Goal: Task Accomplishment & Management: Use online tool/utility

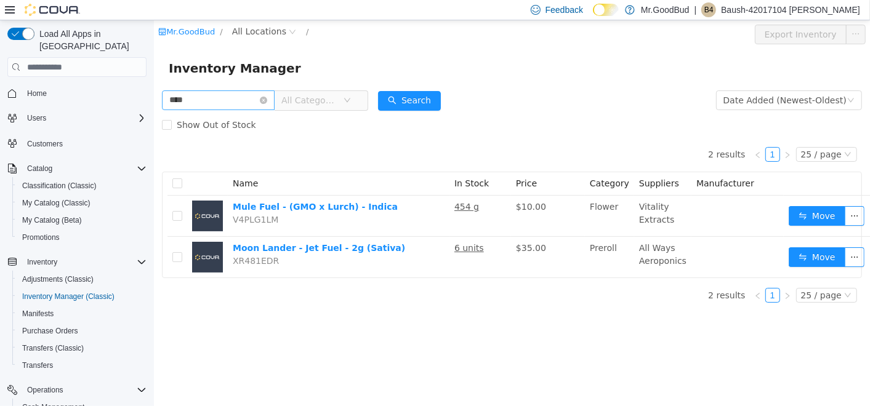
scroll to position [38, 0]
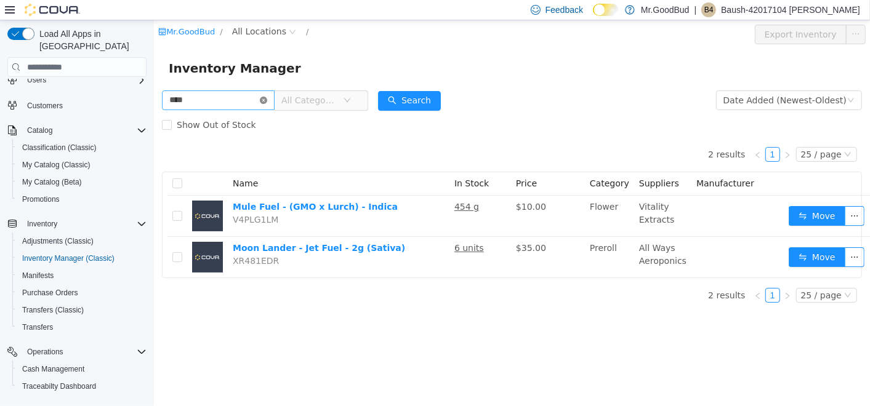
click at [266, 100] on icon "icon: close-circle" at bounding box center [262, 100] width 7 height 7
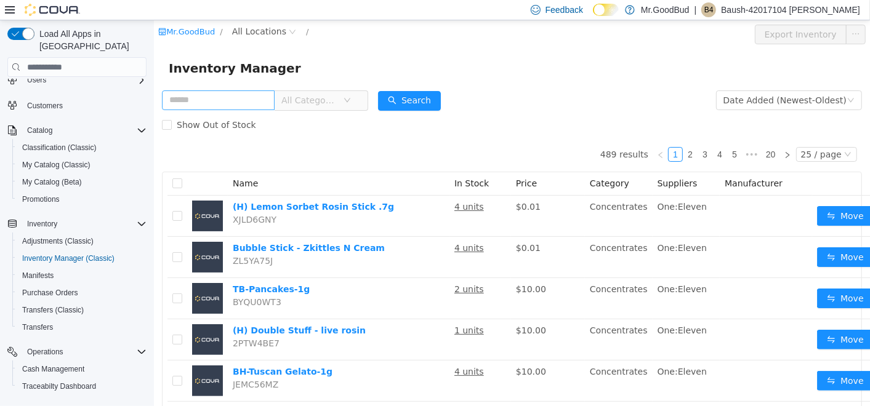
click at [330, 103] on span "All Categories" at bounding box center [309, 100] width 56 height 12
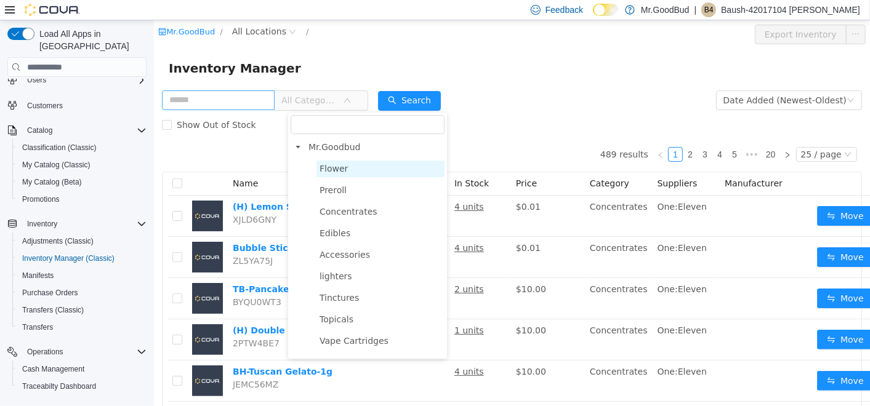
click at [336, 172] on span "Flower" at bounding box center [333, 169] width 28 height 10
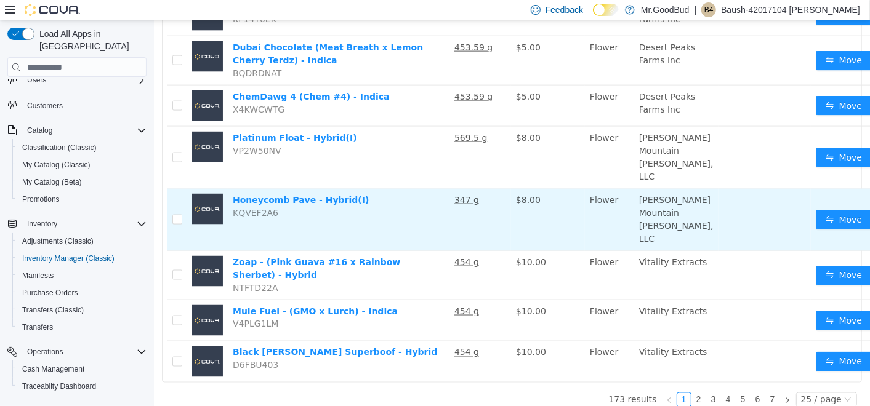
scroll to position [1028, 0]
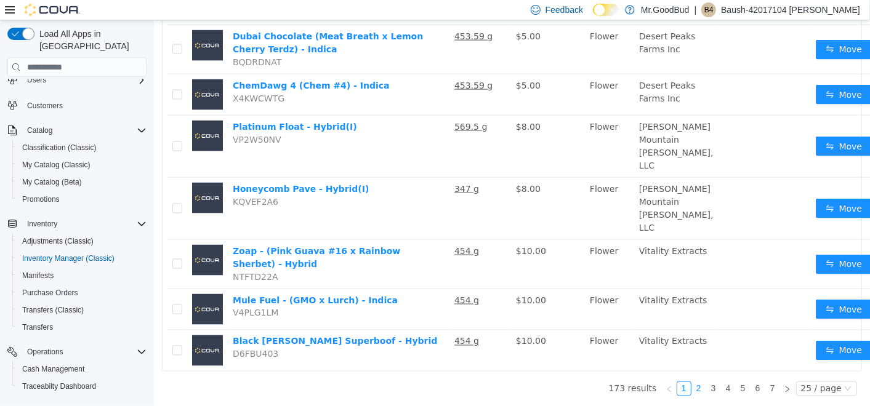
click at [691, 382] on link "2" at bounding box center [698, 389] width 14 height 14
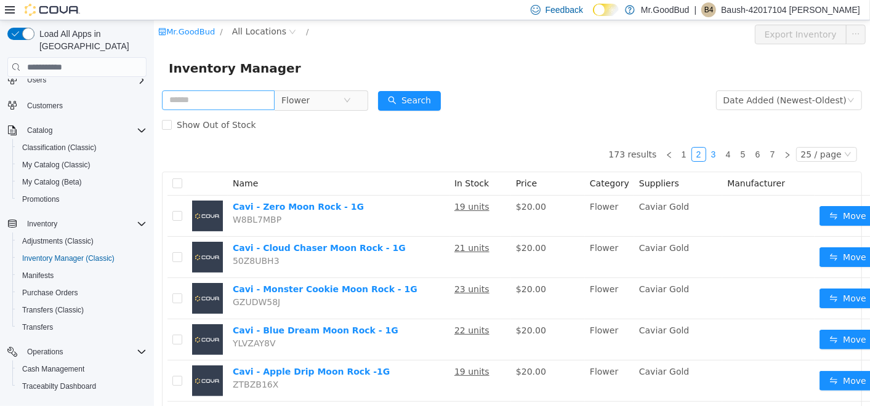
click at [706, 160] on link "3" at bounding box center [713, 155] width 14 height 14
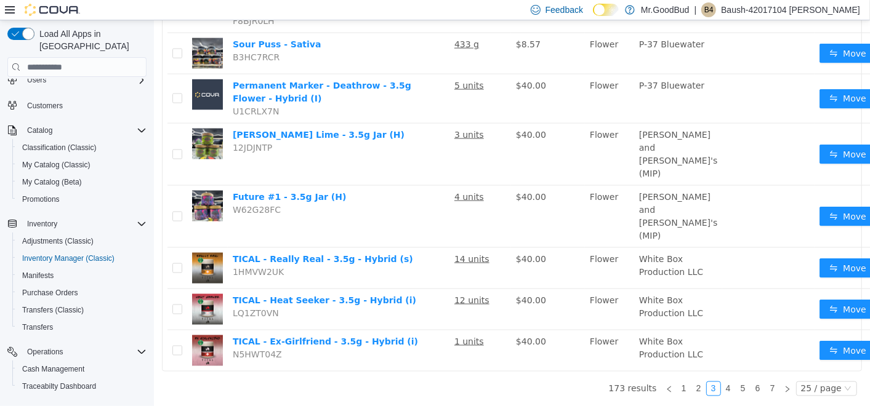
scroll to position [990, 0]
click at [721, 382] on link "4" at bounding box center [728, 389] width 14 height 14
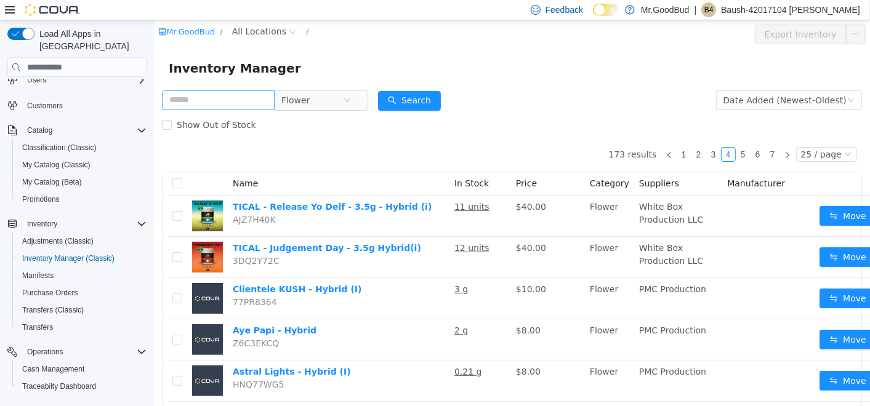
drag, startPoint x: 646, startPoint y: 34, endPoint x: 636, endPoint y: 36, distance: 10.1
click at [647, 34] on div "Mr.GoodBud / All Locations /" at bounding box center [452, 32] width 589 height 15
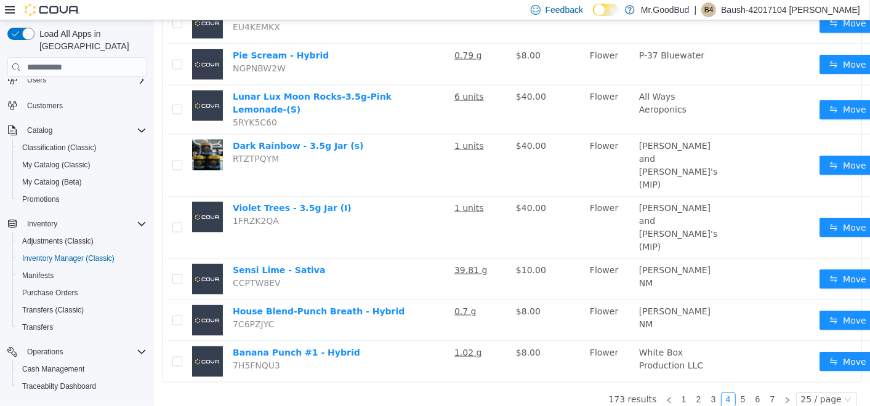
scroll to position [957, 0]
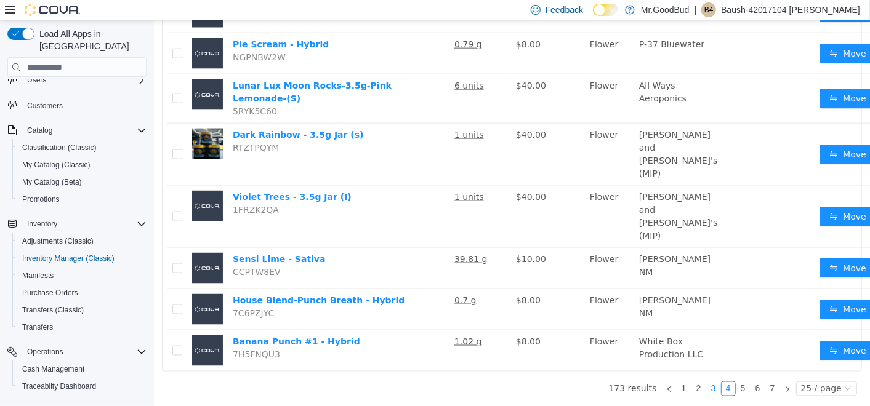
click at [708, 382] on link "3" at bounding box center [713, 389] width 14 height 14
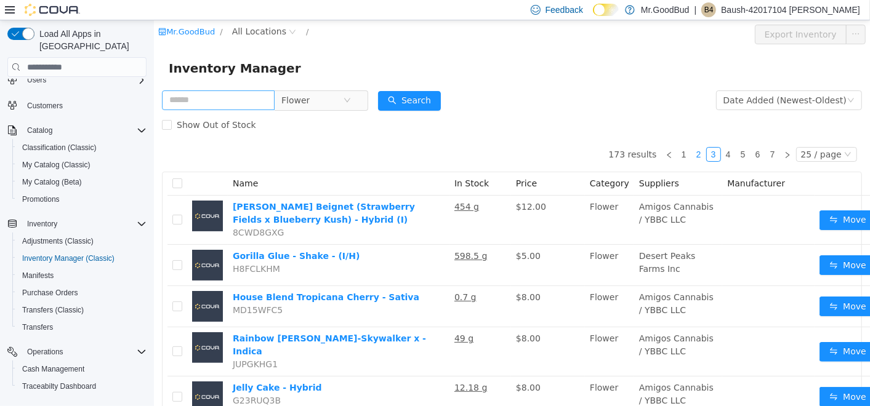
click at [693, 153] on link "2" at bounding box center [698, 155] width 14 height 14
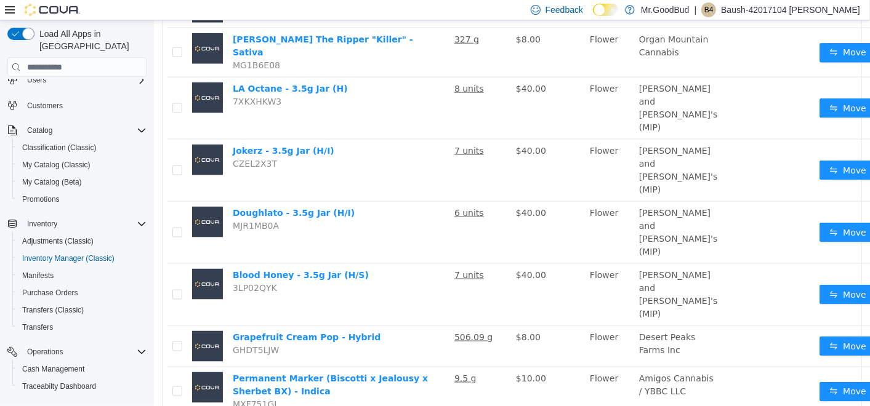
scroll to position [925, 0]
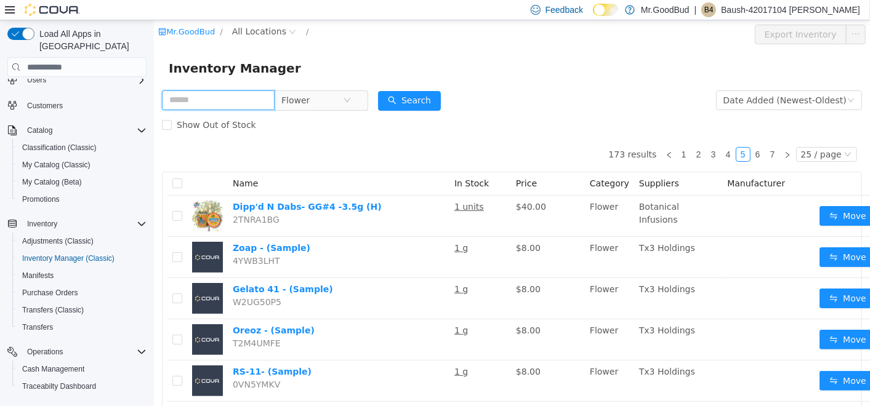
click at [254, 98] on input "text" at bounding box center [217, 100] width 113 height 20
click at [416, 100] on button "Search" at bounding box center [408, 101] width 63 height 20
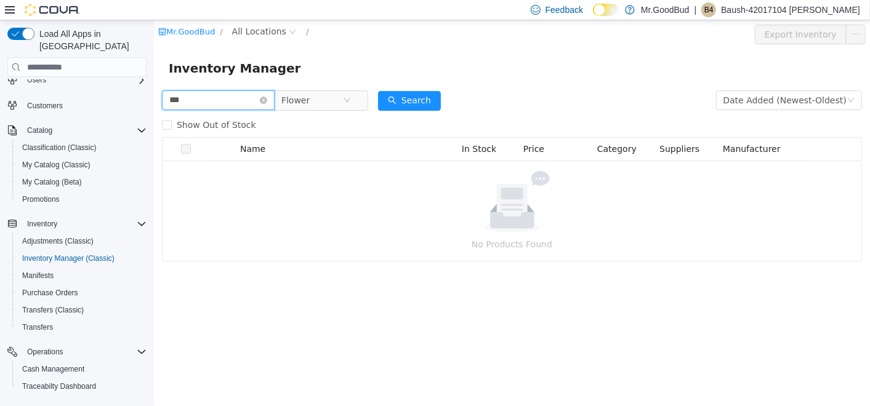
click at [257, 96] on input "***" at bounding box center [217, 100] width 113 height 20
type input "***"
click at [438, 98] on button "Search" at bounding box center [408, 101] width 63 height 20
click at [266, 102] on icon "icon: close-circle" at bounding box center [262, 100] width 7 height 7
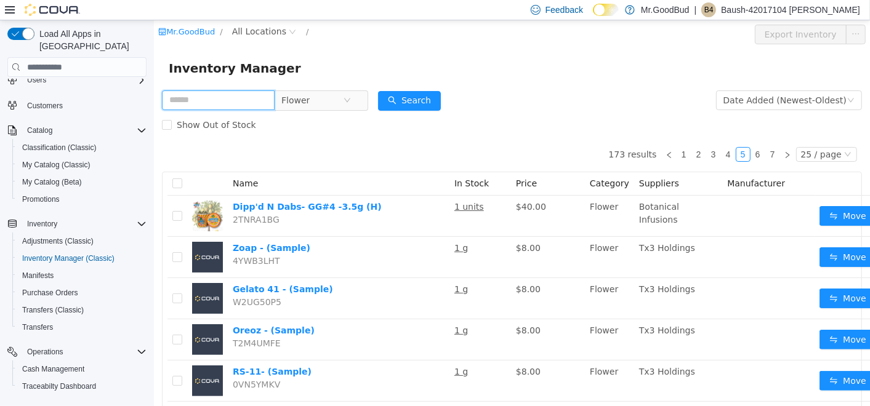
click at [217, 103] on input "text" at bounding box center [217, 100] width 113 height 20
type input "***"
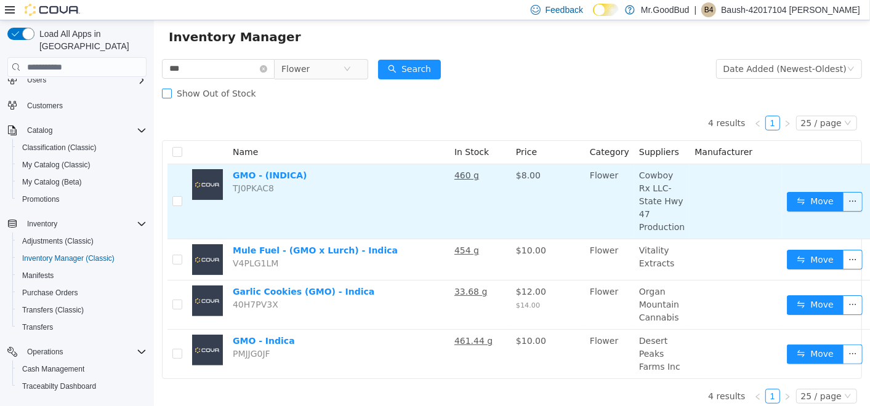
scroll to position [49, 0]
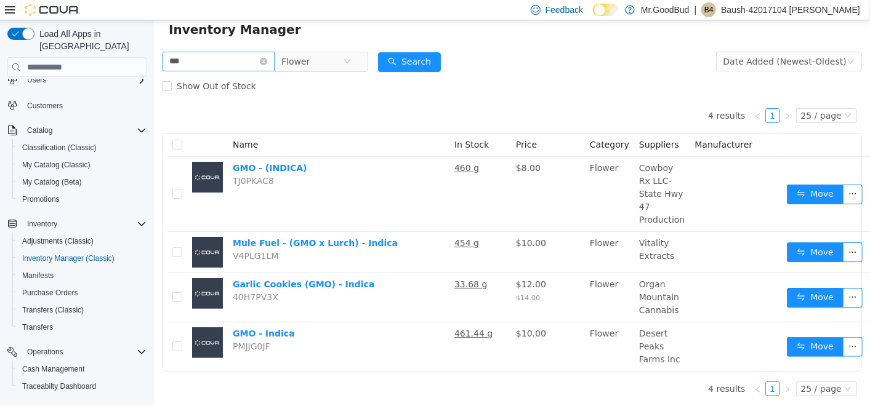
click at [266, 58] on icon "icon: close-circle" at bounding box center [262, 61] width 7 height 7
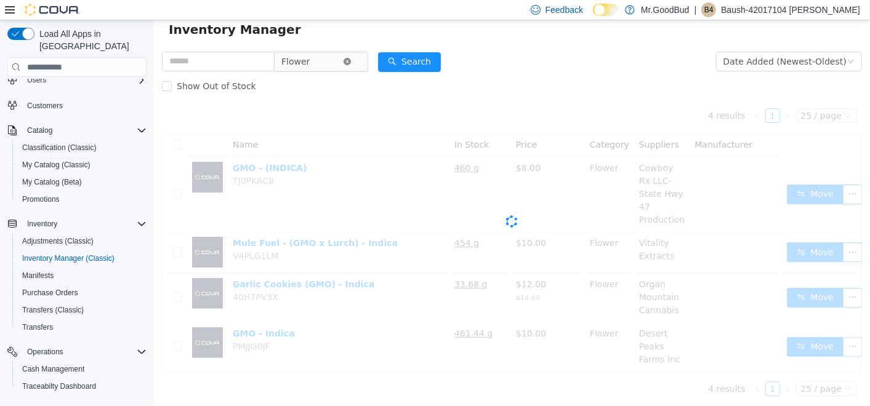
scroll to position [38, 0]
click at [350, 60] on icon "icon: close-circle" at bounding box center [346, 61] width 7 height 7
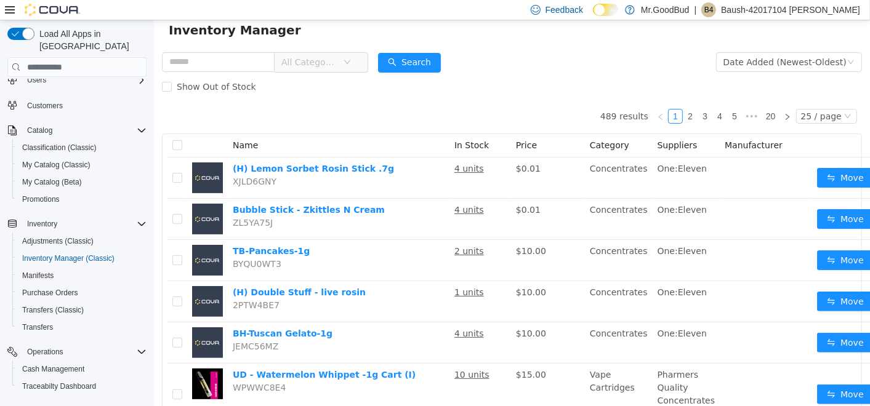
click at [337, 67] on span "All Categories" at bounding box center [309, 62] width 56 height 12
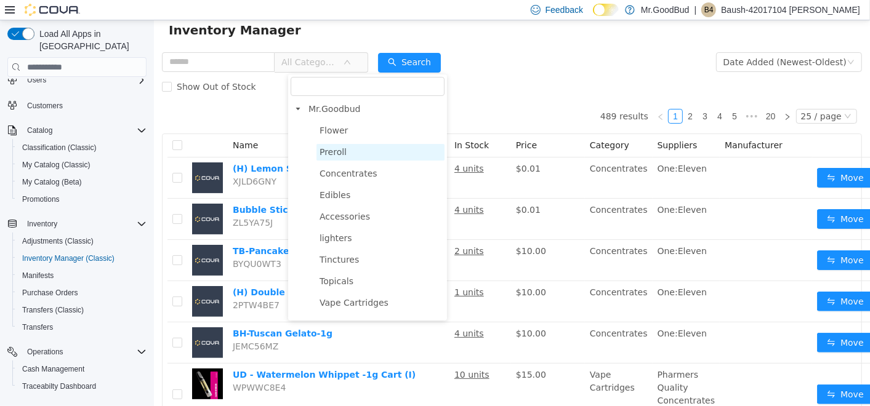
click at [328, 154] on span "Preroll" at bounding box center [332, 152] width 27 height 10
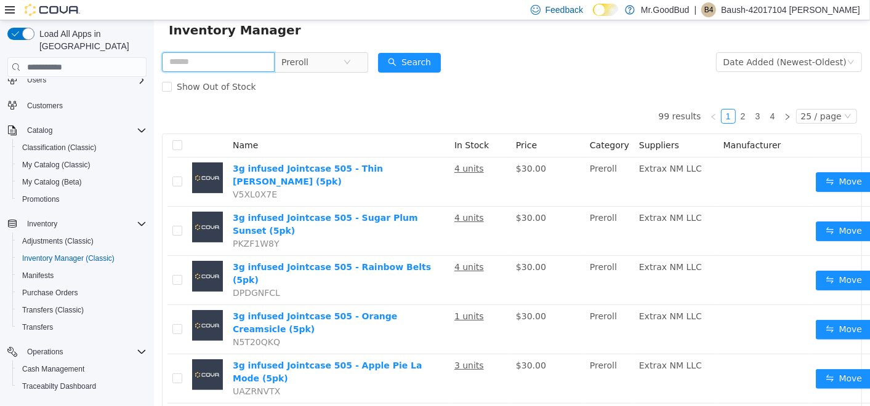
drag, startPoint x: 242, startPoint y: 63, endPoint x: 226, endPoint y: 61, distance: 15.5
click at [242, 63] on input "text" at bounding box center [217, 62] width 113 height 20
type input "*********"
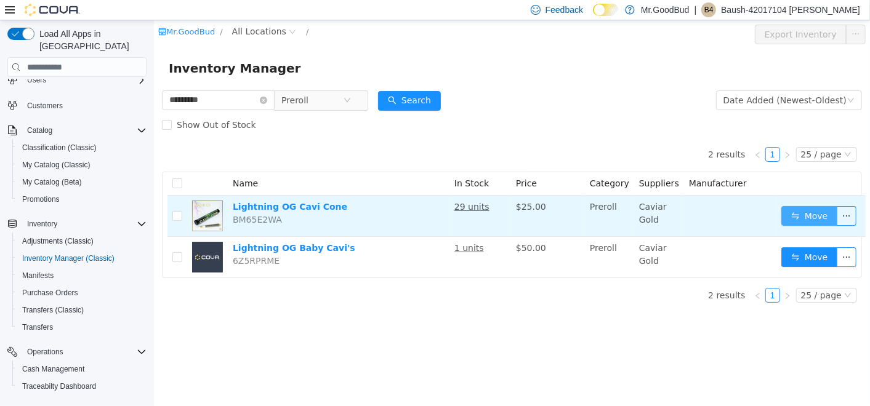
click at [787, 210] on button "Move" at bounding box center [808, 216] width 57 height 20
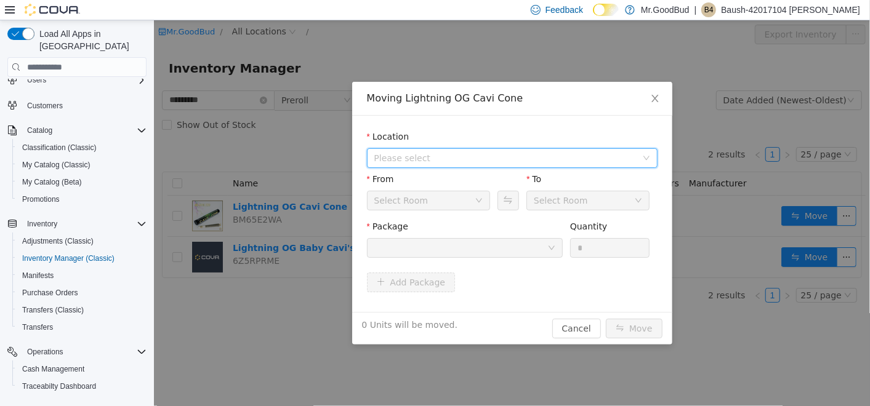
click at [444, 156] on span "Please select" at bounding box center [505, 158] width 262 height 12
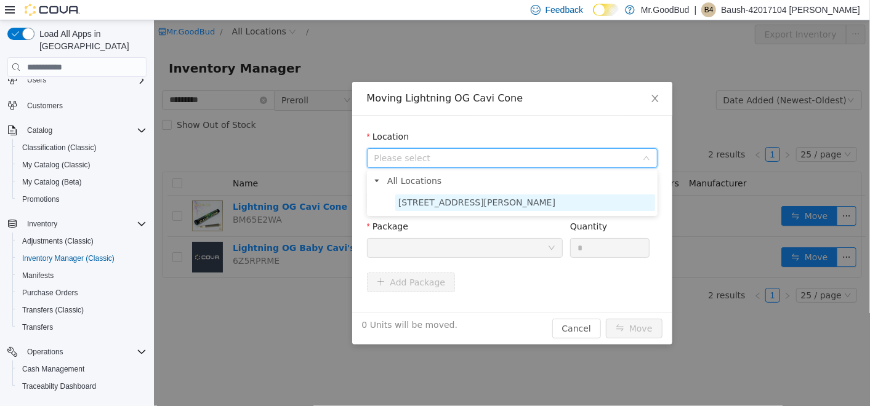
click at [419, 200] on span "[STREET_ADDRESS][PERSON_NAME]" at bounding box center [476, 203] width 157 height 10
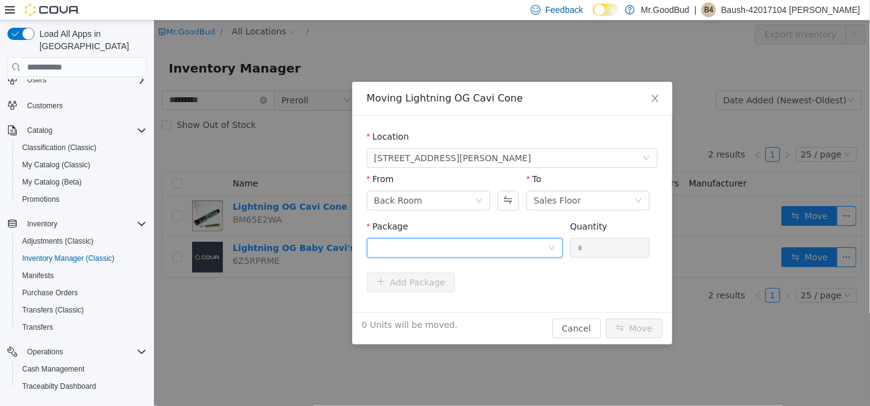
click at [468, 247] on div at bounding box center [460, 248] width 173 height 18
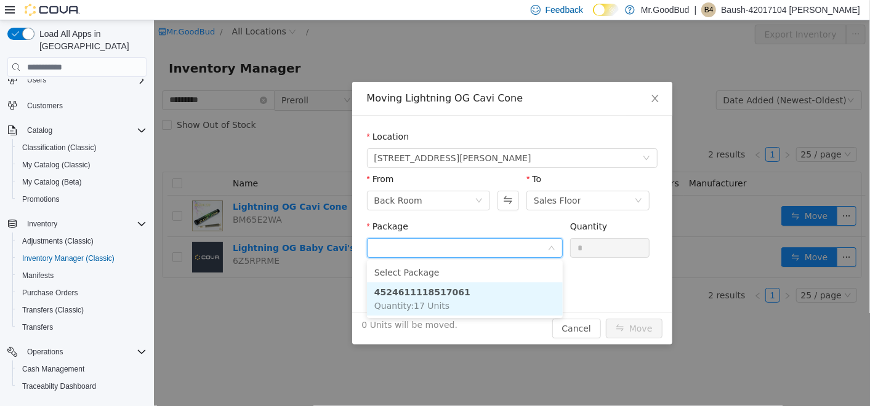
click at [439, 298] on li "4524611118517061 Quantity : 17 Units" at bounding box center [464, 298] width 196 height 33
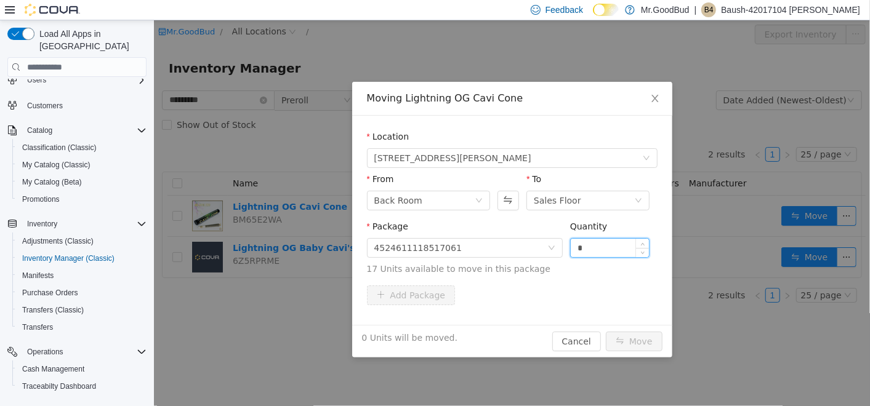
click at [609, 251] on input "*" at bounding box center [609, 248] width 79 height 18
type input "*"
click at [644, 332] on button "Move" at bounding box center [633, 342] width 57 height 20
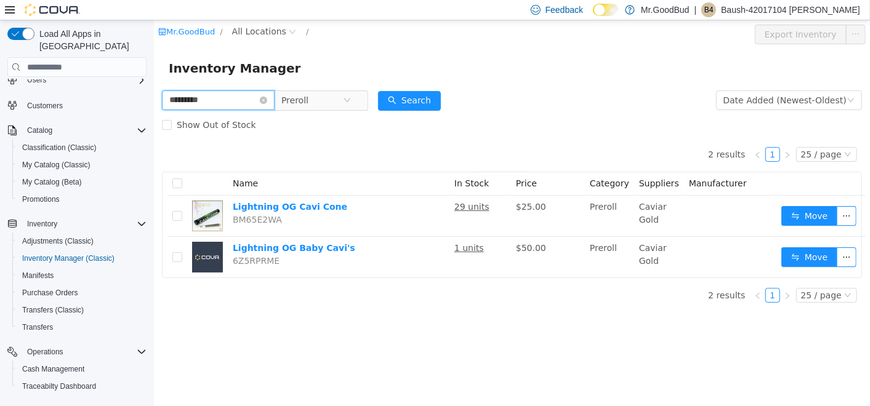
click at [272, 93] on input "*********" at bounding box center [217, 100] width 113 height 20
click at [266, 97] on icon "icon: close-circle" at bounding box center [262, 100] width 7 height 7
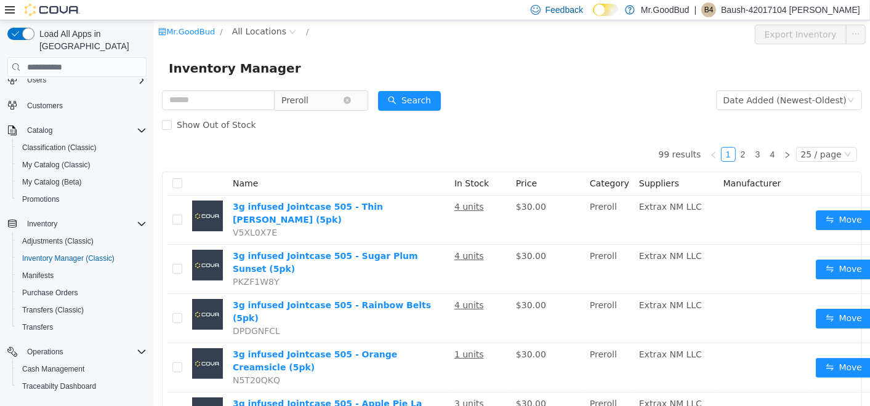
click at [350, 98] on icon "icon: close-circle" at bounding box center [346, 100] width 7 height 7
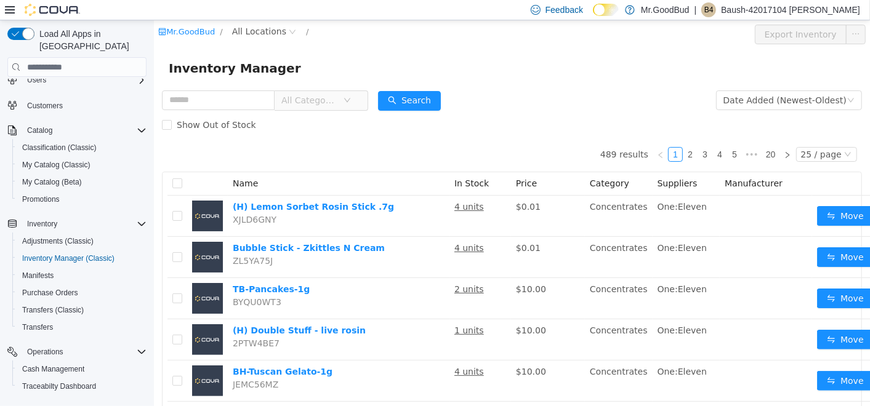
click at [300, 90] on div "All Categories" at bounding box center [264, 100] width 206 height 25
drag, startPoint x: 302, startPoint y: 101, endPoint x: 303, endPoint y: 127, distance: 26.5
click at [302, 102] on span "All Categories" at bounding box center [309, 100] width 56 height 12
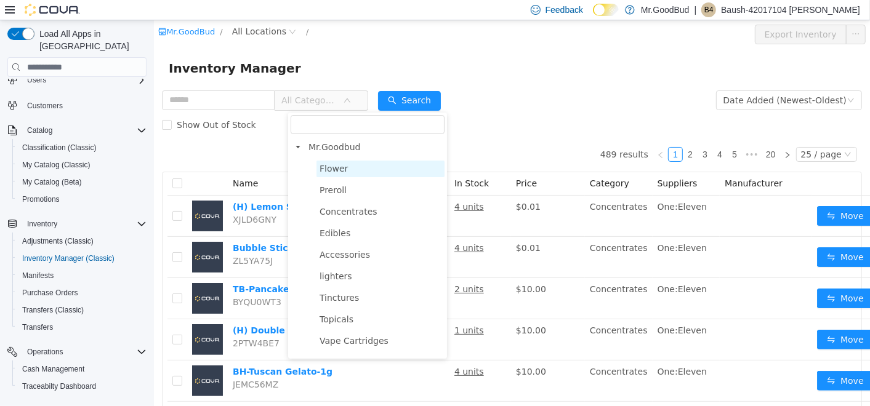
click at [329, 166] on span "Flower" at bounding box center [333, 169] width 28 height 10
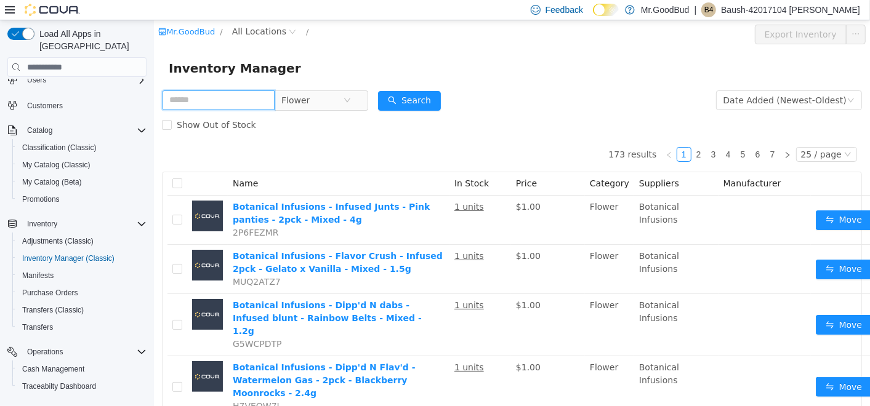
click at [218, 95] on input "text" at bounding box center [217, 100] width 113 height 20
type input "***"
click at [428, 106] on button "Search" at bounding box center [408, 101] width 63 height 20
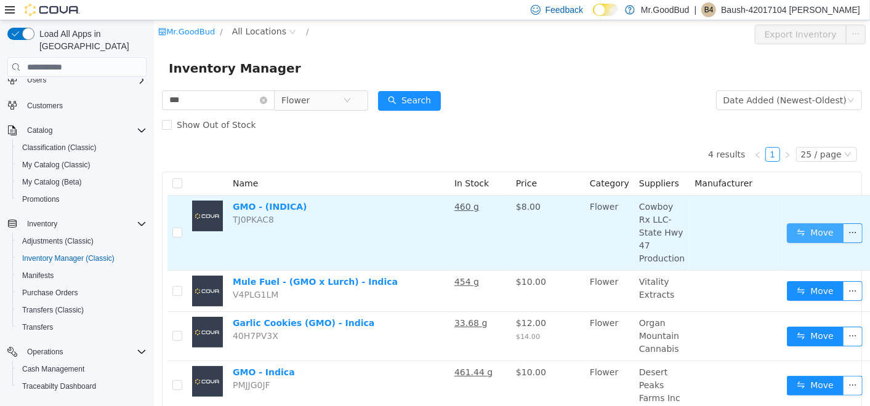
click at [791, 235] on button "Move" at bounding box center [814, 233] width 57 height 20
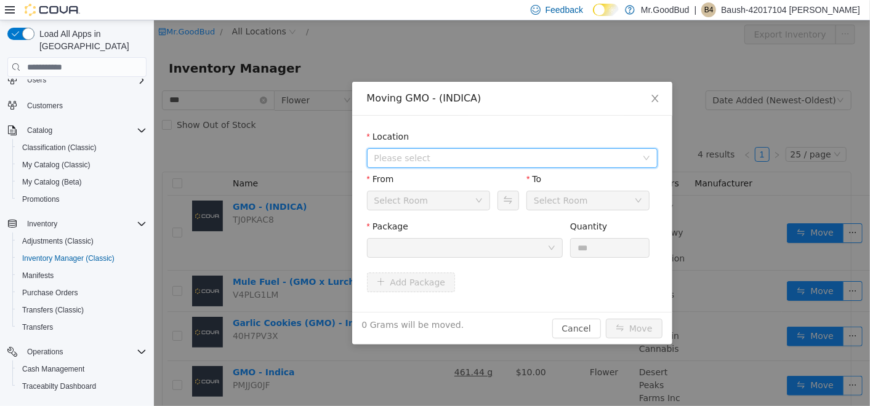
click at [482, 161] on span "Please select" at bounding box center [505, 158] width 262 height 12
click at [456, 203] on span "[STREET_ADDRESS][PERSON_NAME]" at bounding box center [476, 203] width 157 height 10
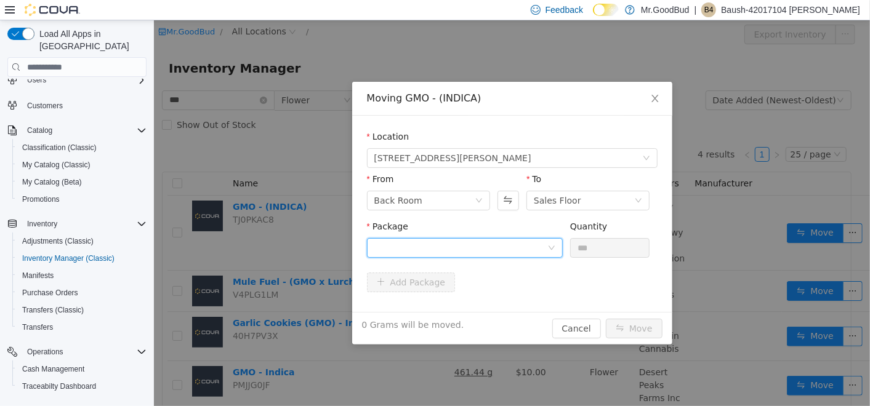
click at [398, 246] on div at bounding box center [460, 248] width 173 height 18
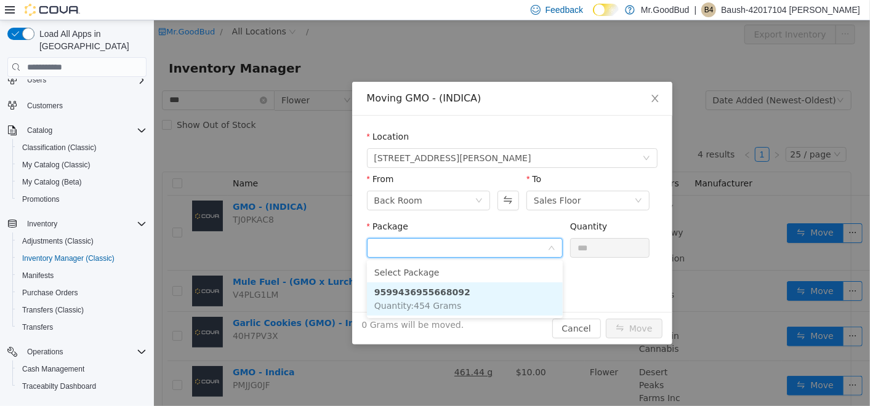
click at [409, 290] on strong "9599436955668092" at bounding box center [422, 292] width 96 height 10
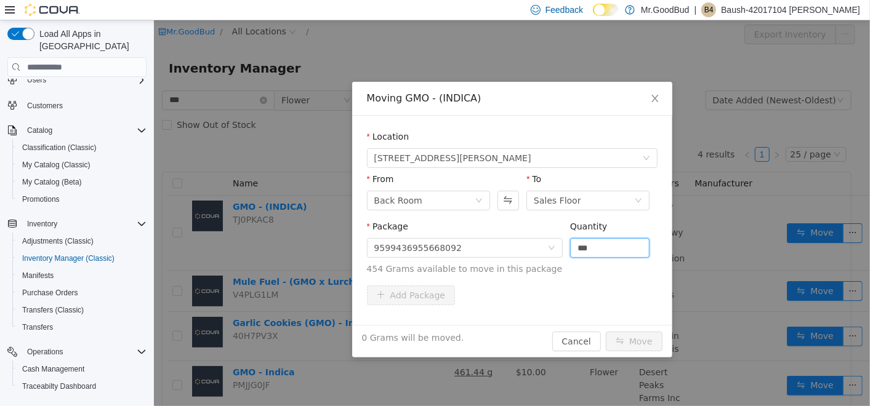
drag, startPoint x: 596, startPoint y: 251, endPoint x: 538, endPoint y: 262, distance: 59.4
click at [538, 262] on span "Package 9599436955668092 Quantity *** 454 Grams available to move in this packa…" at bounding box center [511, 249] width 290 height 54
type input "*****"
click at [631, 341] on button "Move" at bounding box center [633, 342] width 57 height 20
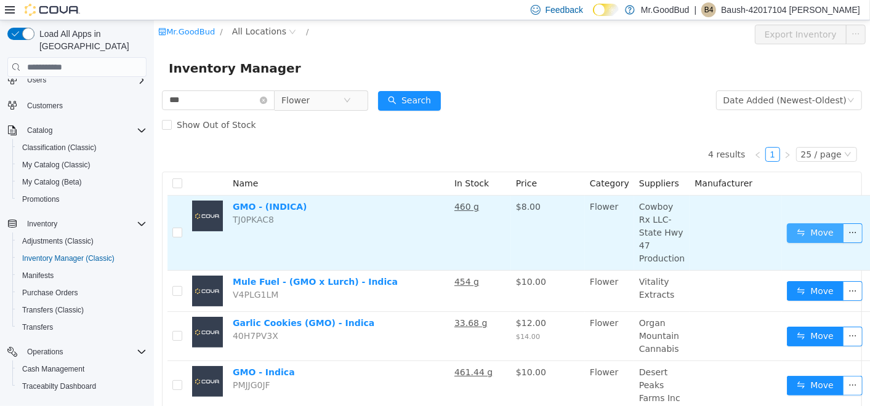
click at [796, 233] on button "Move" at bounding box center [814, 233] width 57 height 20
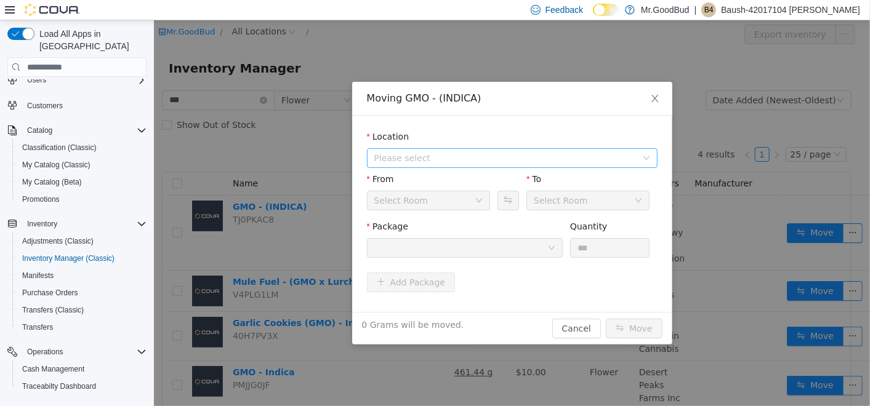
click at [446, 162] on span "Please select" at bounding box center [508, 158] width 268 height 18
click at [447, 199] on span "[STREET_ADDRESS][PERSON_NAME]" at bounding box center [476, 203] width 157 height 10
click at [508, 206] on button "Swap" at bounding box center [508, 201] width 22 height 20
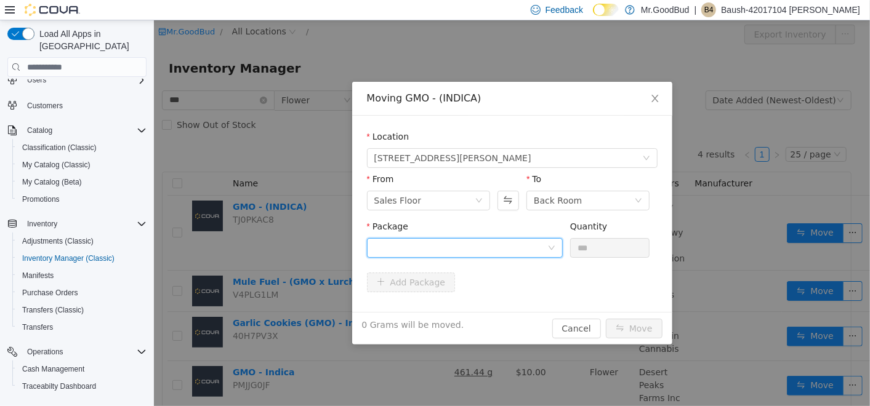
click at [494, 254] on div at bounding box center [460, 248] width 173 height 18
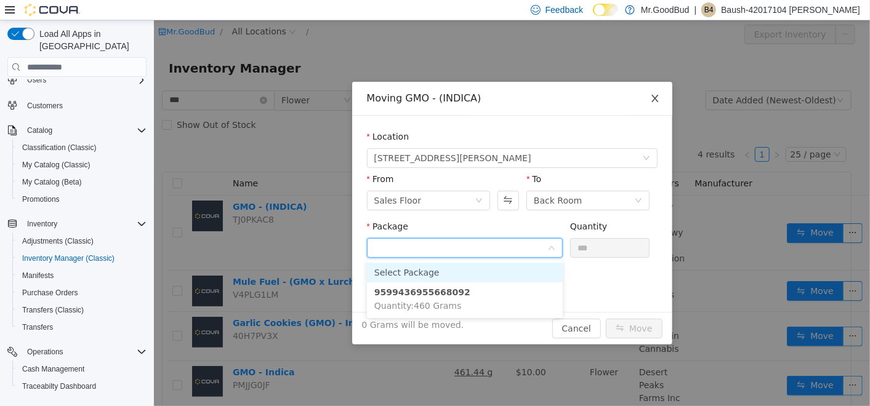
click at [654, 98] on icon "icon: close" at bounding box center [653, 98] width 7 height 7
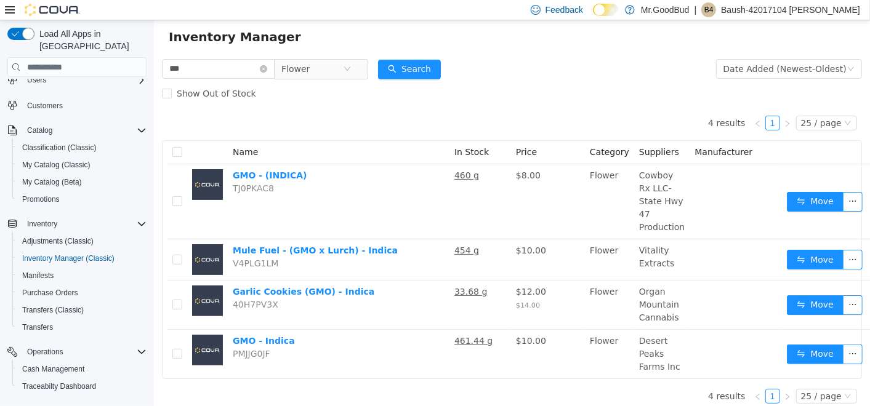
scroll to position [49, 0]
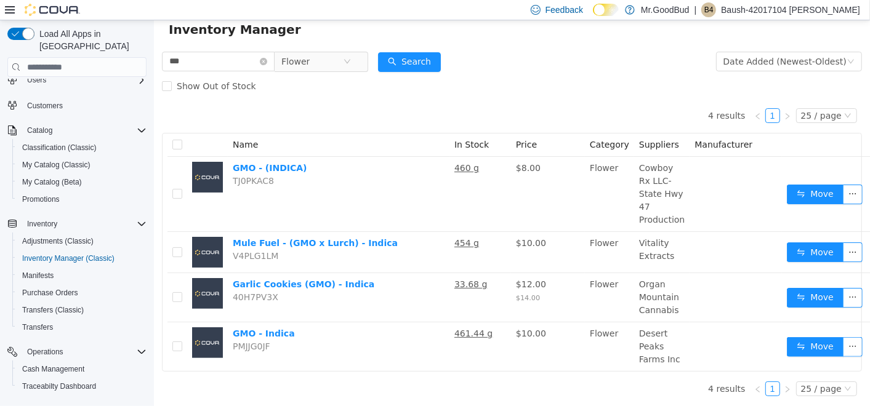
click at [337, 84] on div "Show Out of Stock" at bounding box center [511, 86] width 700 height 25
click at [266, 58] on icon "icon: close-circle" at bounding box center [262, 61] width 7 height 7
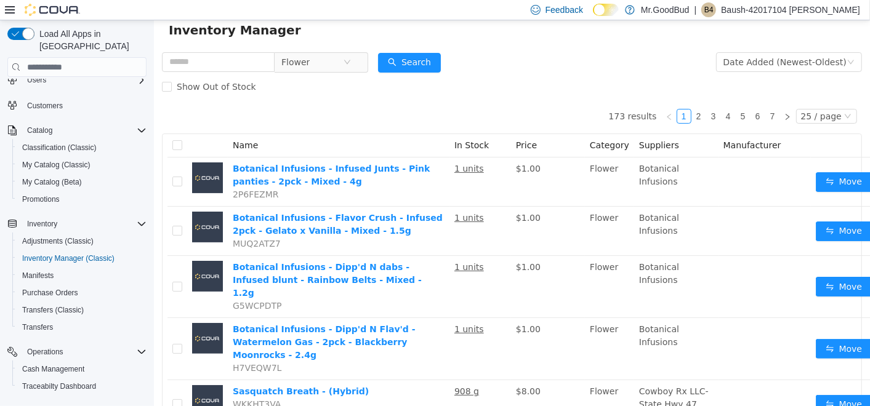
scroll to position [49, 0]
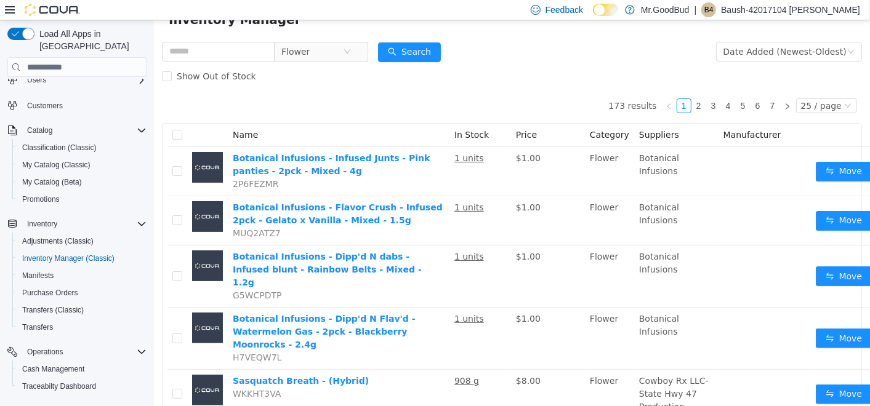
click at [257, 65] on div "Show Out of Stock" at bounding box center [511, 76] width 700 height 25
click at [255, 54] on input "text" at bounding box center [217, 52] width 113 height 20
type input "******"
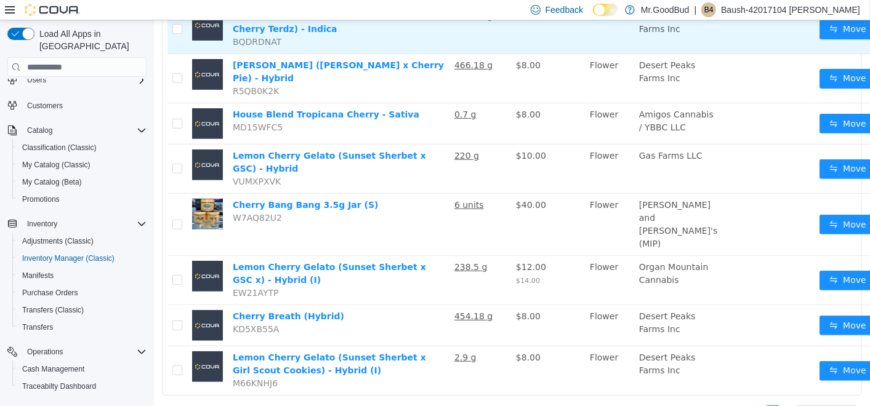
scroll to position [254, 0]
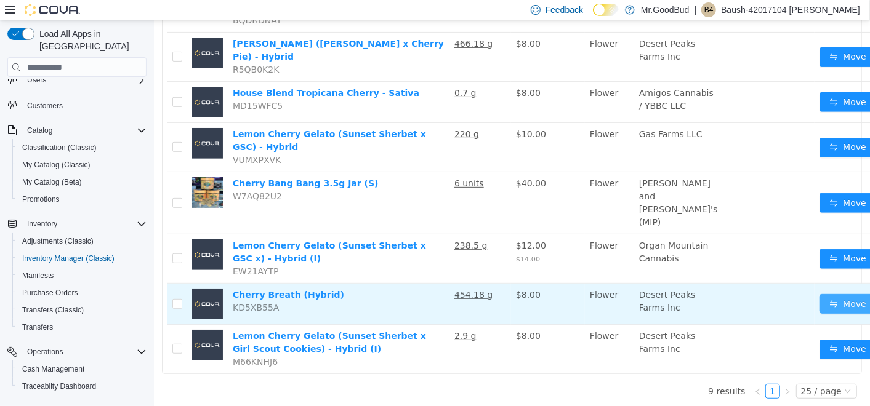
click at [819, 314] on button "Move" at bounding box center [847, 304] width 57 height 20
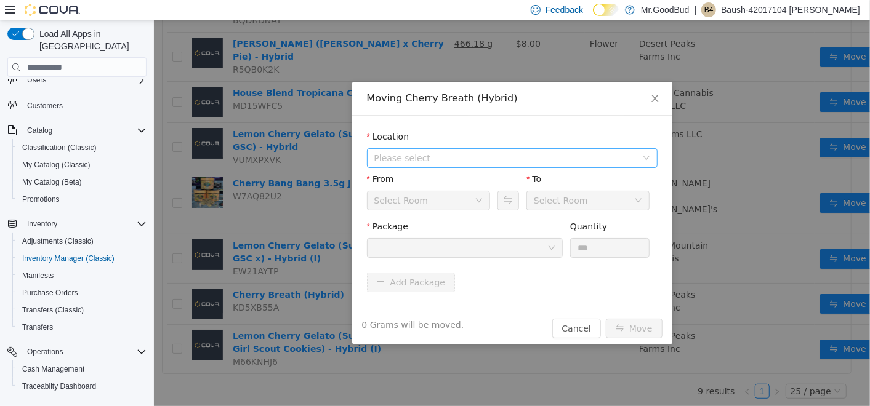
click at [441, 155] on span "Please select" at bounding box center [505, 158] width 262 height 12
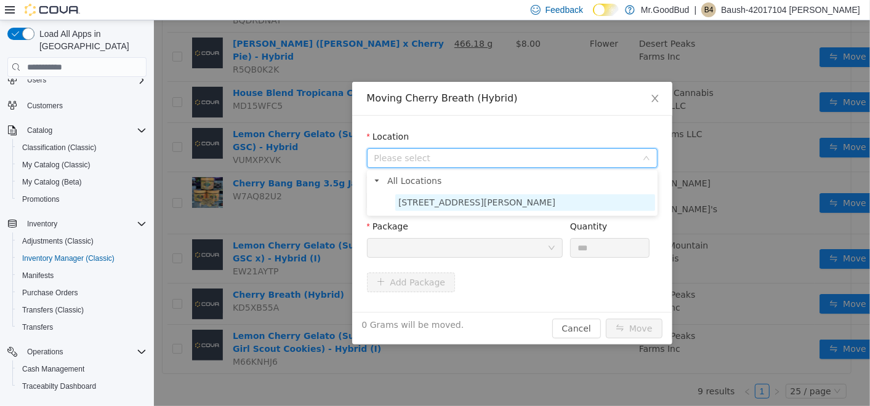
click at [438, 200] on span "[STREET_ADDRESS][PERSON_NAME]" at bounding box center [476, 203] width 157 height 10
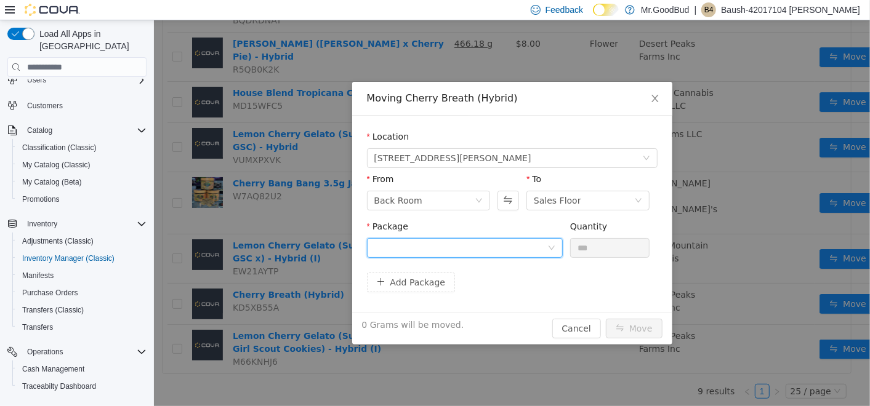
click at [438, 245] on div at bounding box center [460, 248] width 173 height 18
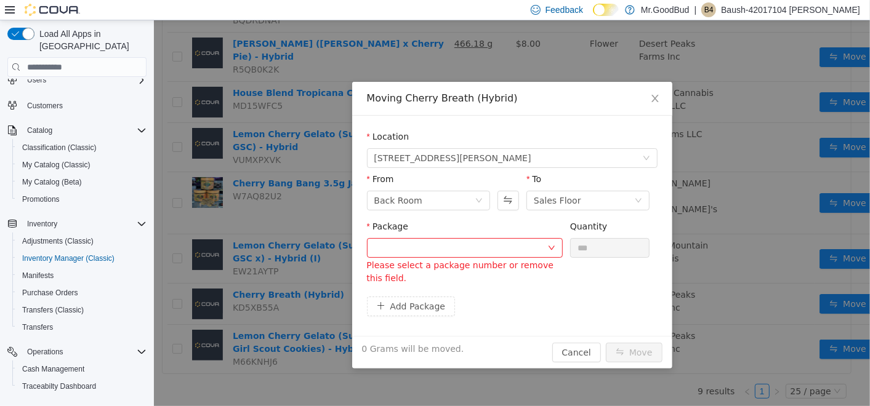
click at [498, 221] on div "Package" at bounding box center [464, 229] width 196 height 18
drag, startPoint x: 652, startPoint y: 98, endPoint x: 644, endPoint y: 98, distance: 8.6
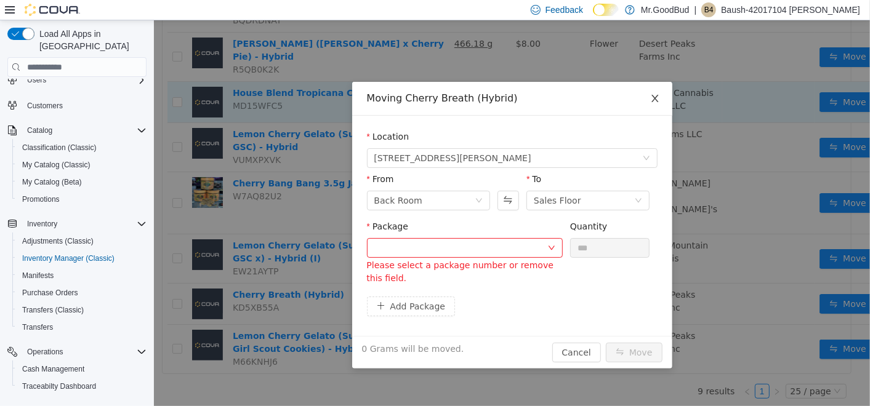
click at [652, 98] on icon "icon: close" at bounding box center [654, 99] width 10 height 10
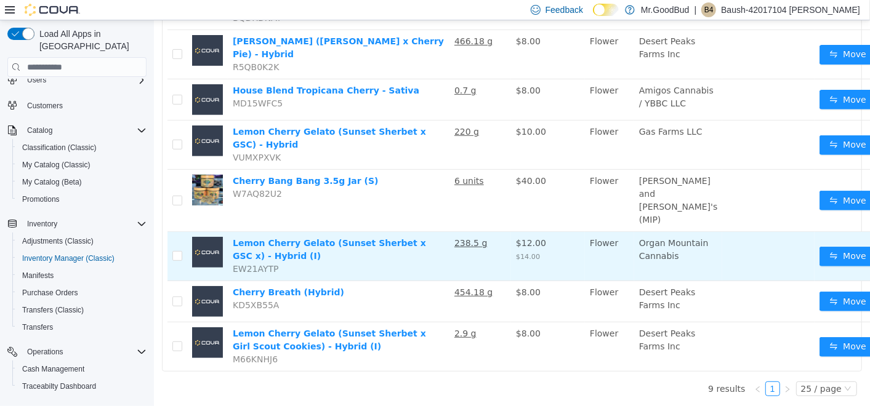
scroll to position [279, 0]
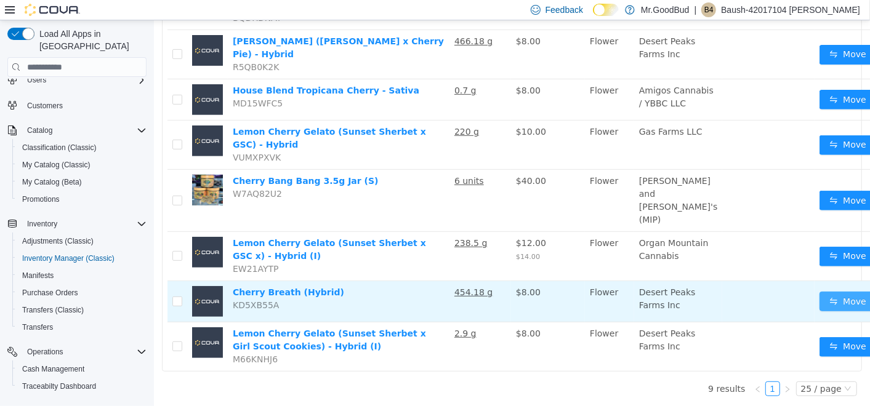
click at [819, 297] on button "Move" at bounding box center [847, 302] width 57 height 20
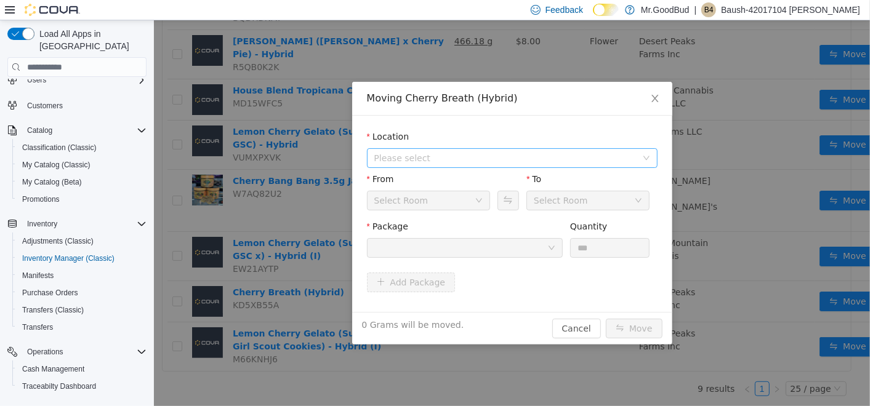
click at [426, 156] on span "Please select" at bounding box center [505, 158] width 262 height 12
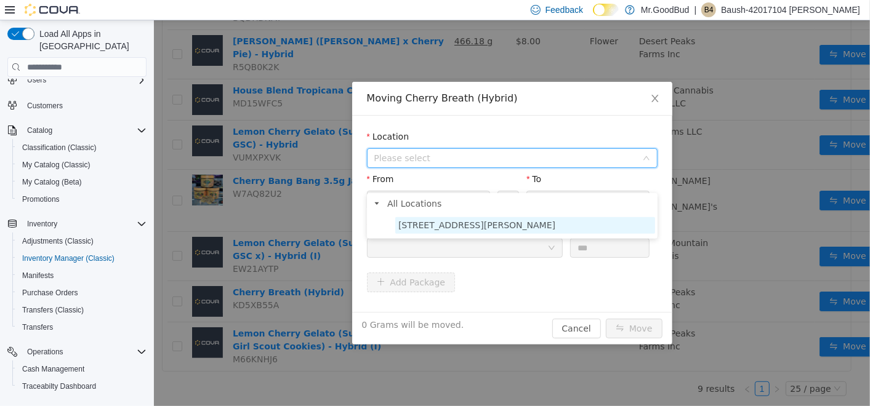
click at [466, 220] on span "[STREET_ADDRESS][PERSON_NAME]" at bounding box center [476, 225] width 157 height 10
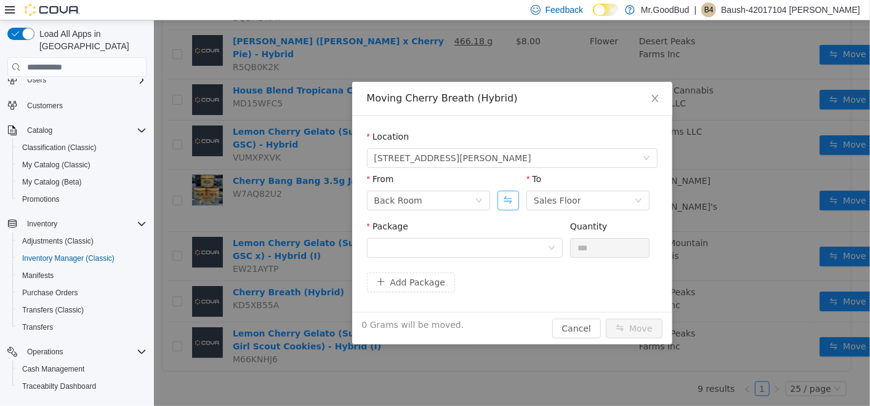
click at [500, 204] on button "Swap" at bounding box center [508, 201] width 22 height 20
click at [508, 249] on div at bounding box center [460, 248] width 173 height 18
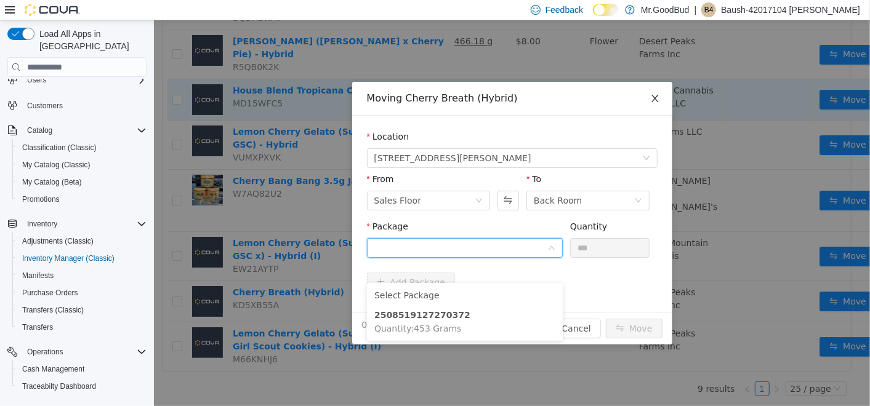
click at [660, 89] on span "Close" at bounding box center [654, 99] width 34 height 34
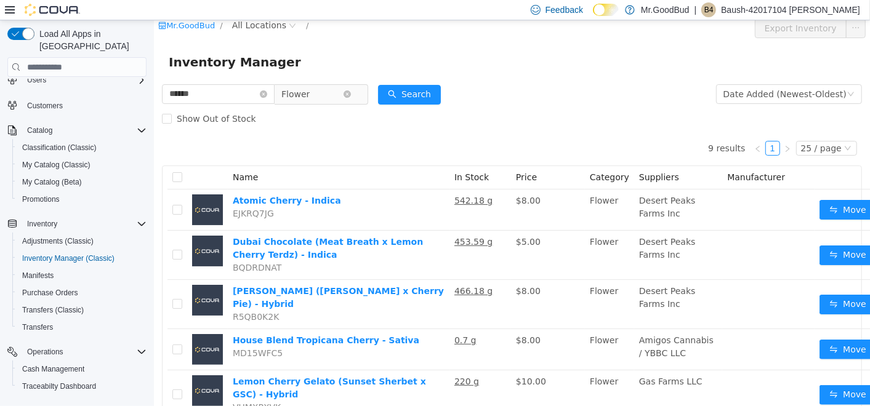
scroll to position [5, 0]
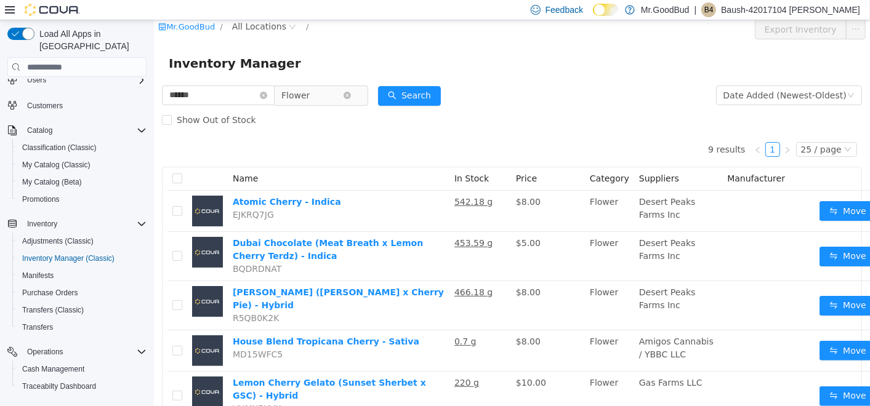
click at [350, 95] on icon "icon: close-circle" at bounding box center [346, 95] width 7 height 7
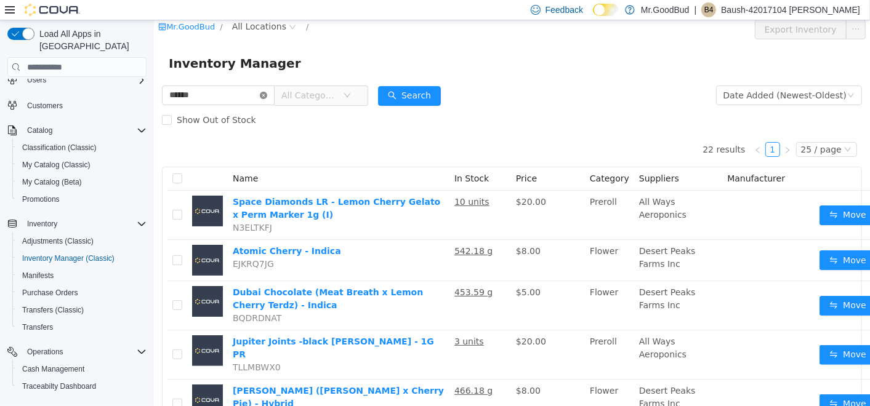
click at [266, 95] on icon "icon: close-circle" at bounding box center [262, 95] width 7 height 7
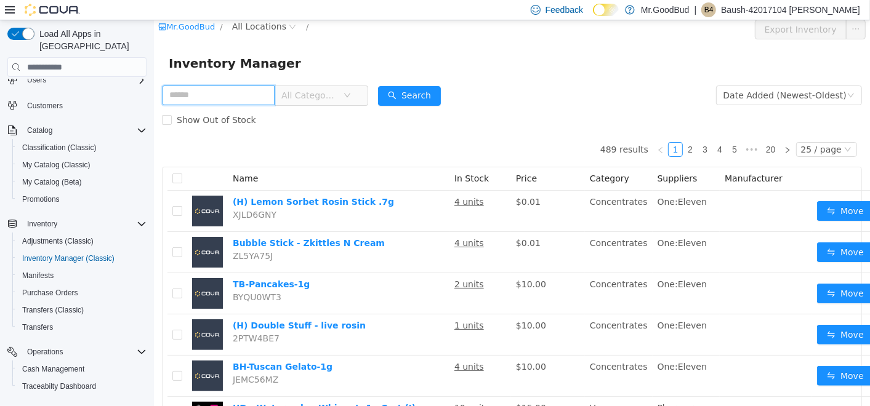
click at [262, 97] on input "text" at bounding box center [217, 96] width 113 height 20
click at [327, 84] on div "All Categories" at bounding box center [264, 95] width 206 height 25
click at [326, 95] on span "All Categories" at bounding box center [309, 95] width 56 height 12
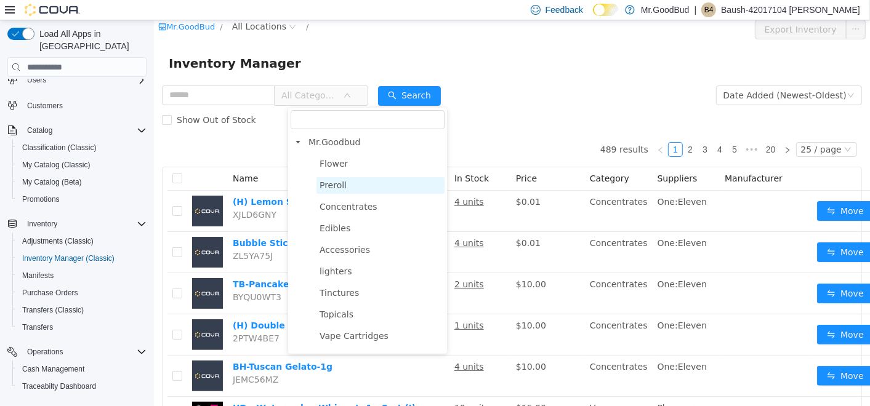
click at [327, 188] on span "Preroll" at bounding box center [332, 185] width 27 height 10
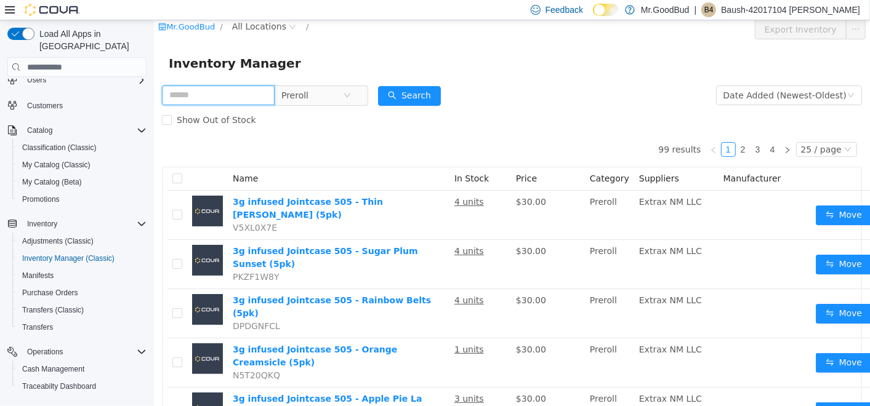
click at [271, 90] on input "text" at bounding box center [217, 96] width 113 height 20
type input "**********"
click at [400, 92] on button "Search" at bounding box center [408, 96] width 63 height 20
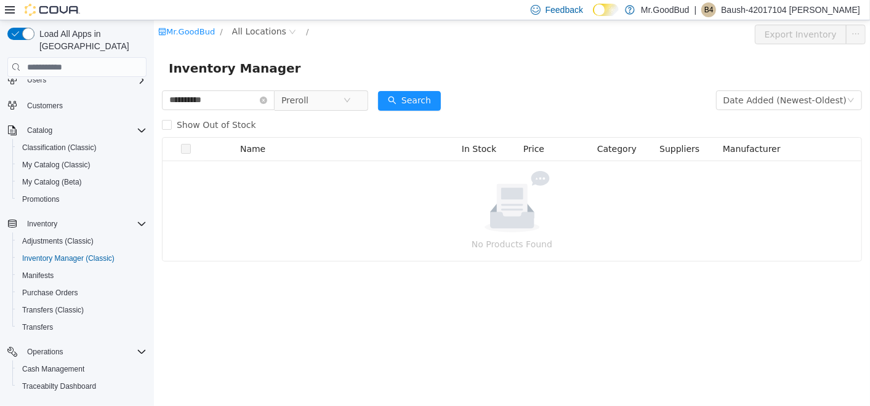
click at [153, 127] on div "Load All Apps in New Hub Home Users Customers Catalog Classification (Classic) …" at bounding box center [77, 213] width 154 height 386
click at [340, 122] on div "Show Out of Stock" at bounding box center [511, 125] width 700 height 25
click at [325, 129] on div "Show Out of Stock" at bounding box center [511, 125] width 700 height 25
click at [423, 99] on button "Search" at bounding box center [408, 101] width 63 height 20
click at [324, 126] on div "Show Out of Stock" at bounding box center [511, 125] width 700 height 25
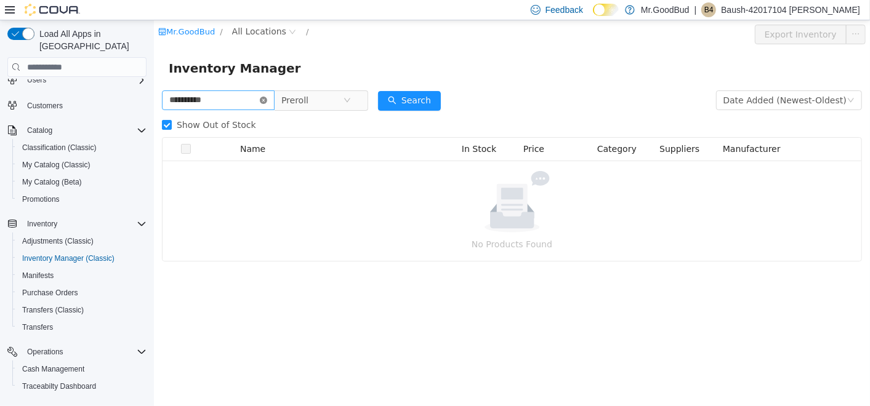
click at [266, 102] on icon "icon: close-circle" at bounding box center [262, 100] width 7 height 7
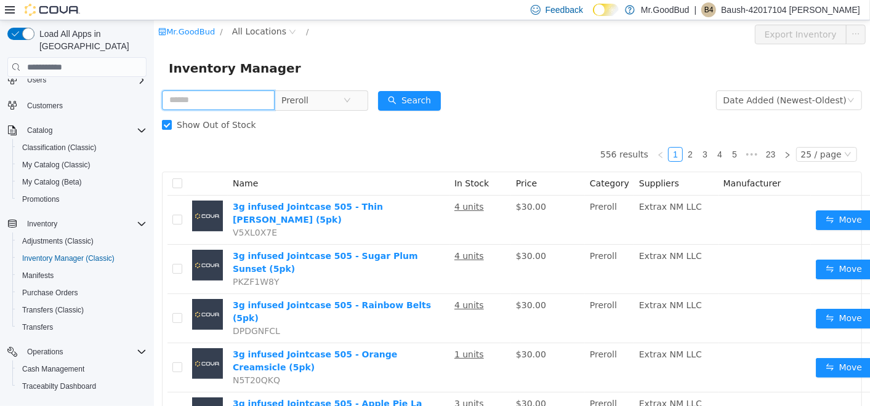
click at [245, 92] on input "text" at bounding box center [217, 100] width 113 height 20
click at [521, 110] on form "Preroll Date Added (Newest-Oldest) Search Show Out of Stock" at bounding box center [511, 112] width 700 height 49
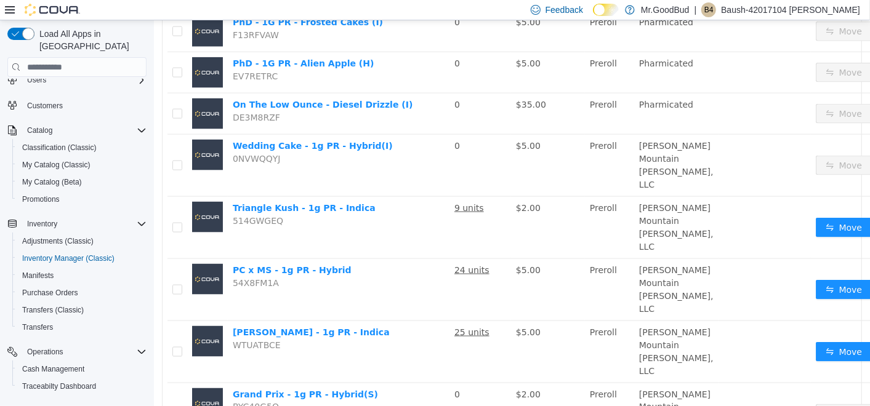
scroll to position [925, 0]
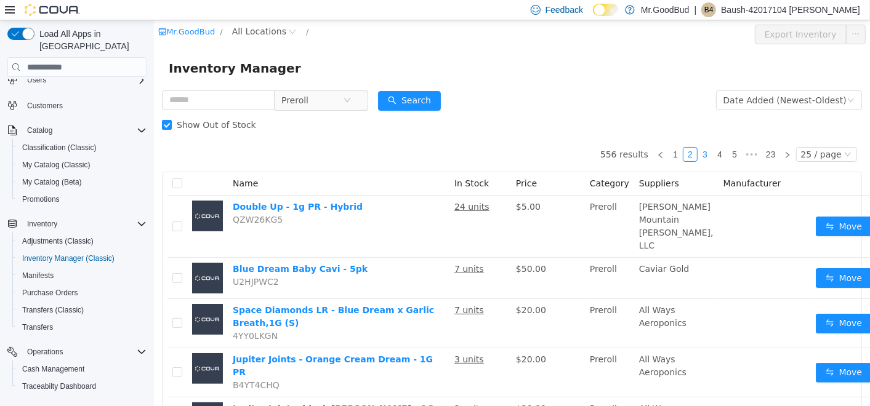
click at [701, 152] on link "3" at bounding box center [704, 155] width 14 height 14
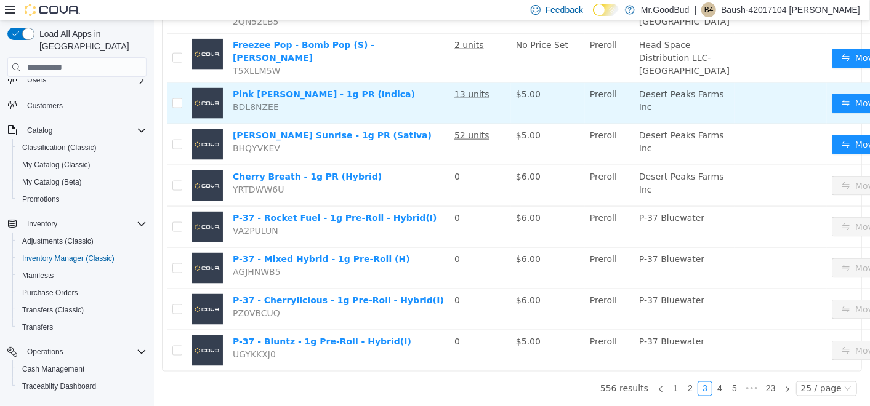
scroll to position [1232, 0]
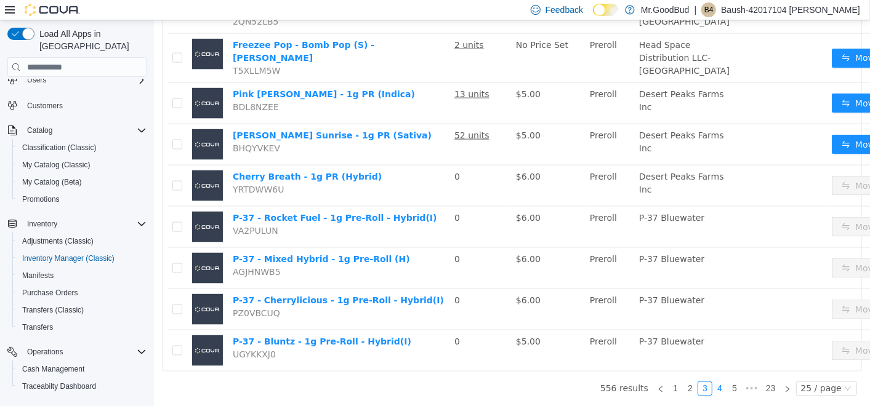
click at [712, 382] on link "4" at bounding box center [719, 389] width 14 height 14
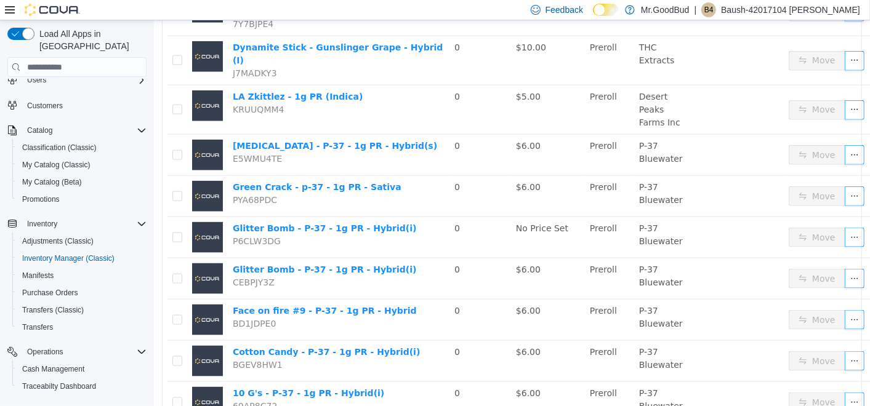
scroll to position [869, 0]
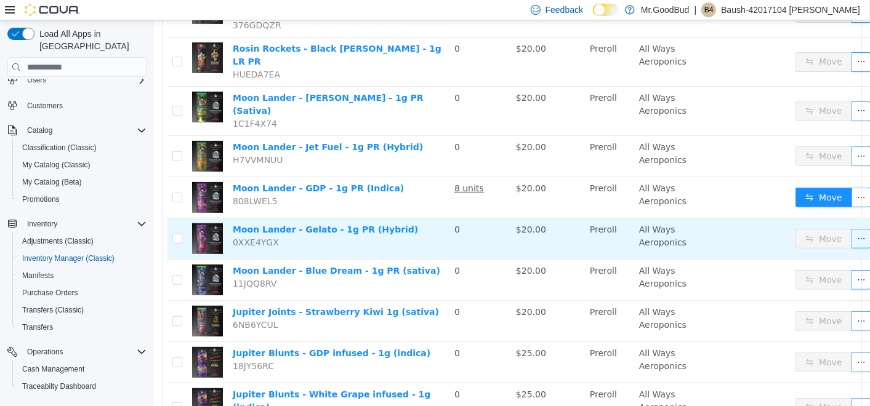
scroll to position [68, 0]
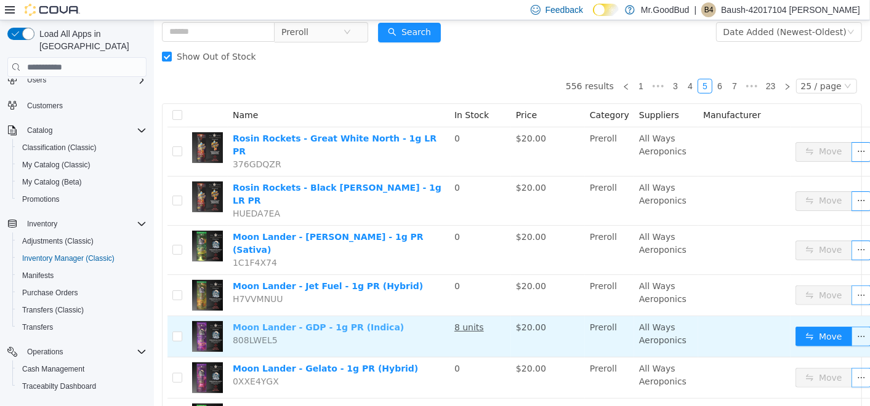
click at [339, 322] on link "Moon Lander - GDP - 1g PR (Indica)" at bounding box center [317, 327] width 171 height 10
click at [817, 327] on button "Move" at bounding box center [823, 337] width 57 height 20
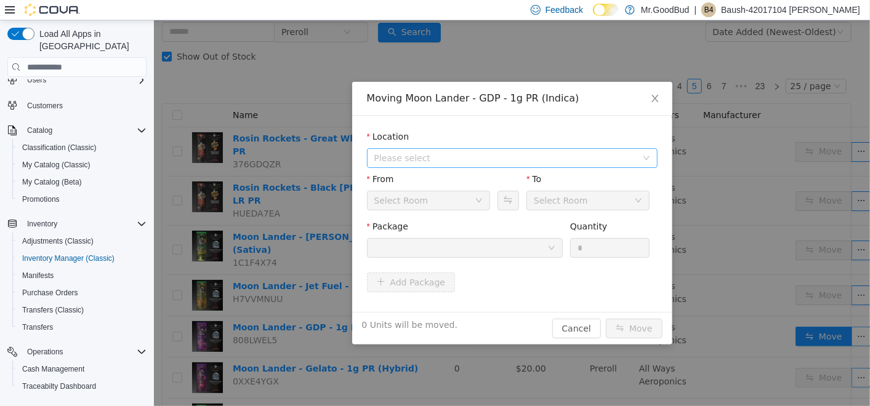
click at [414, 154] on span "Please select" at bounding box center [505, 158] width 262 height 12
click at [441, 198] on span "[STREET_ADDRESS][PERSON_NAME]" at bounding box center [524, 202] width 260 height 17
click at [509, 199] on button "Swap" at bounding box center [508, 201] width 22 height 20
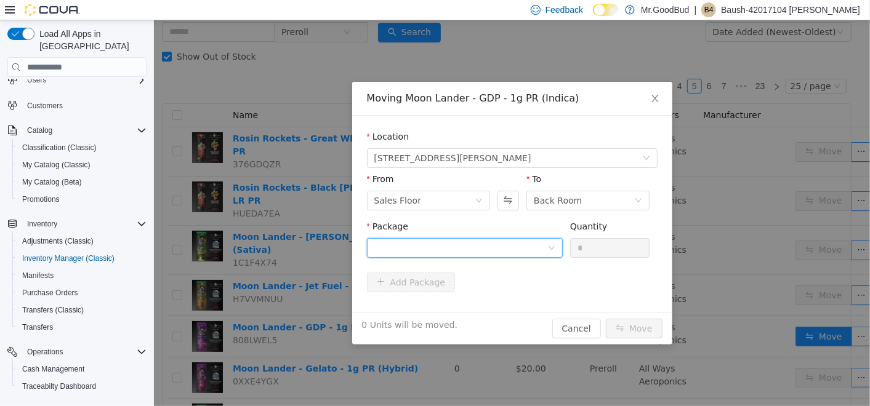
click at [500, 249] on div at bounding box center [460, 248] width 173 height 18
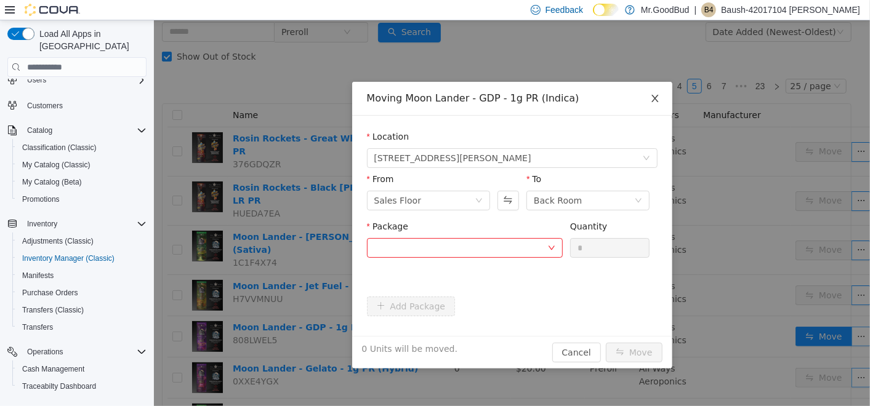
click at [654, 95] on icon "icon: close" at bounding box center [654, 99] width 10 height 10
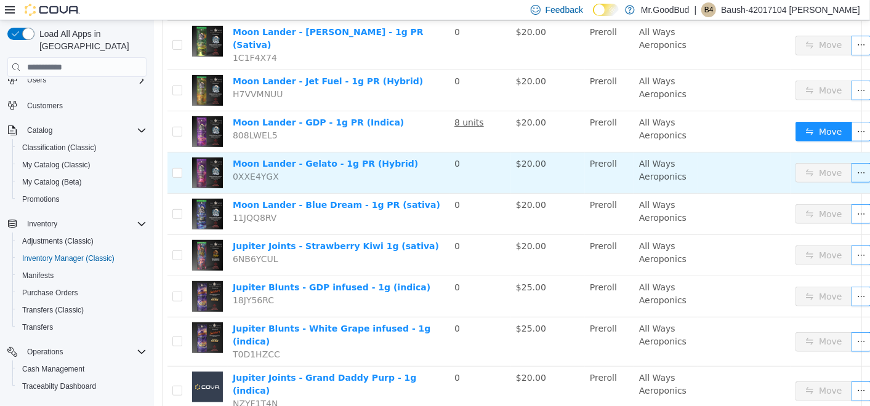
scroll to position [0, 0]
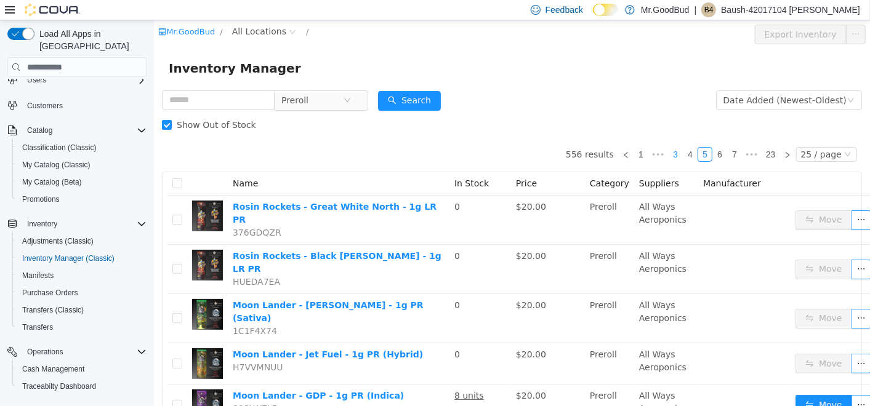
click at [670, 153] on link "3" at bounding box center [675, 155] width 14 height 14
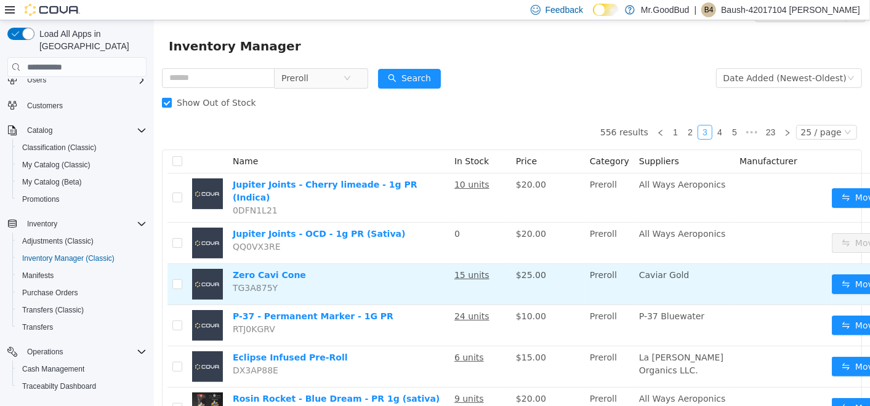
scroll to position [1, 0]
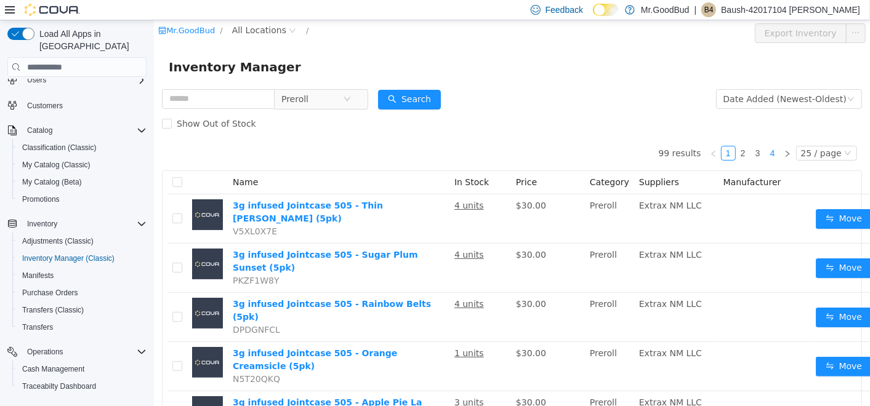
click at [767, 157] on link "4" at bounding box center [772, 153] width 14 height 14
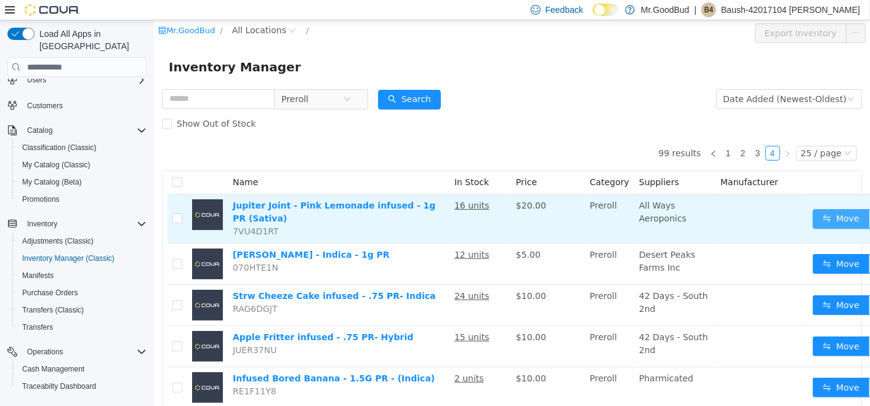
click at [815, 215] on button "Move" at bounding box center [840, 219] width 57 height 20
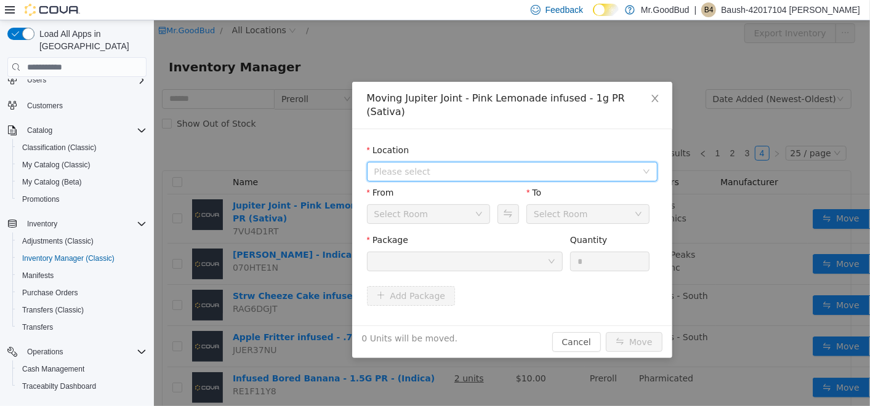
click at [417, 166] on span "Please select" at bounding box center [505, 172] width 262 height 12
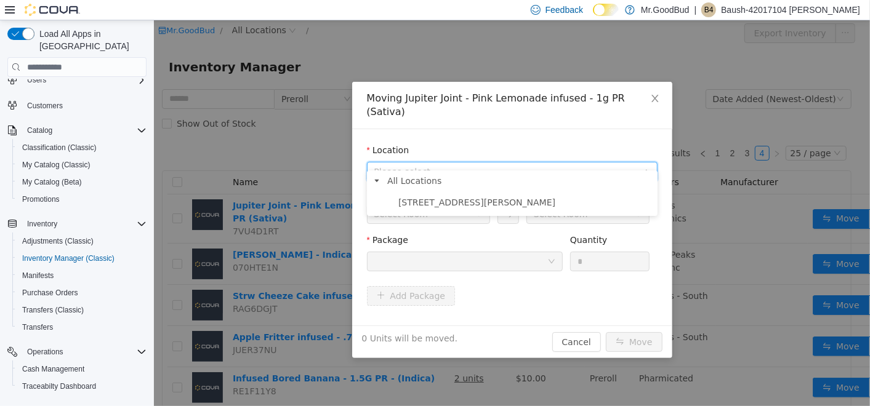
click at [439, 203] on span "[STREET_ADDRESS][PERSON_NAME]" at bounding box center [476, 203] width 157 height 10
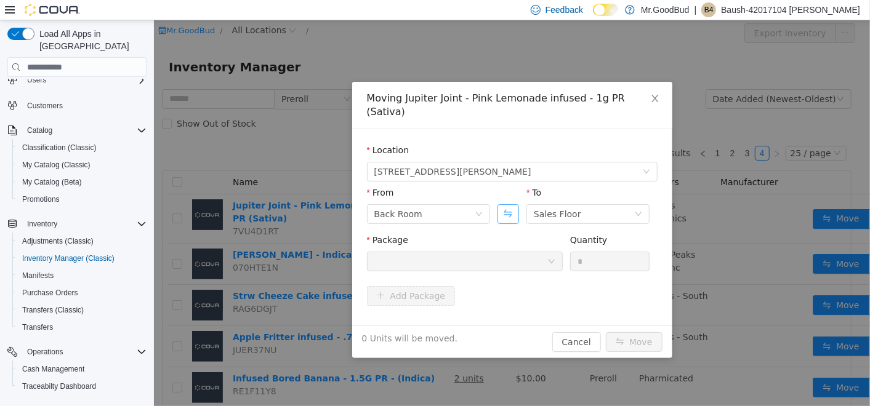
click at [508, 204] on button "Swap" at bounding box center [508, 214] width 22 height 20
click at [481, 252] on div at bounding box center [460, 261] width 173 height 18
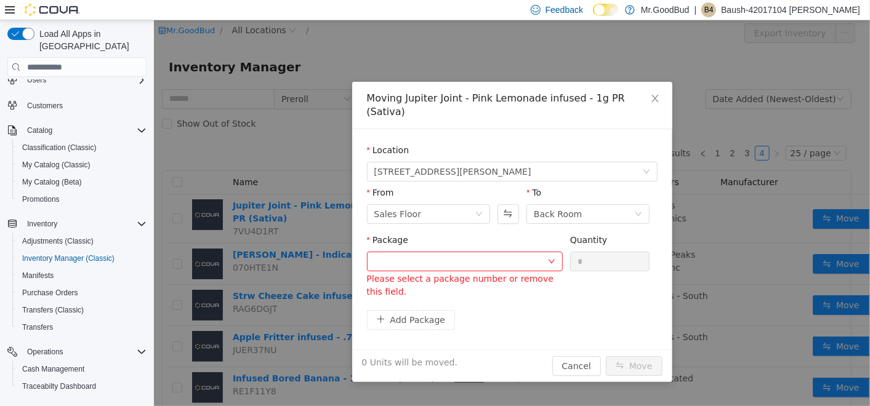
click at [623, 295] on form "Location [STREET_ADDRESS][PERSON_NAME] From Sales Floor To Back Room Package Pl…" at bounding box center [511, 239] width 290 height 191
